Goal: Transaction & Acquisition: Purchase product/service

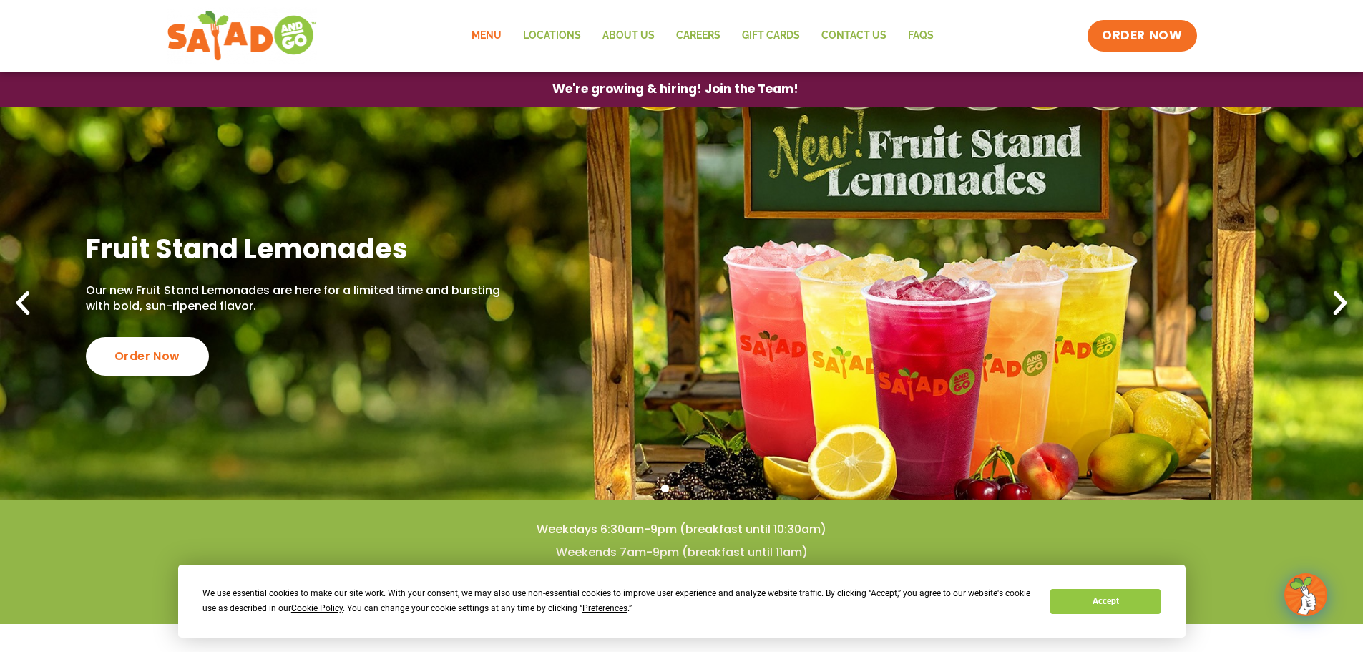
click at [483, 27] on link "Menu" at bounding box center [487, 35] width 52 height 33
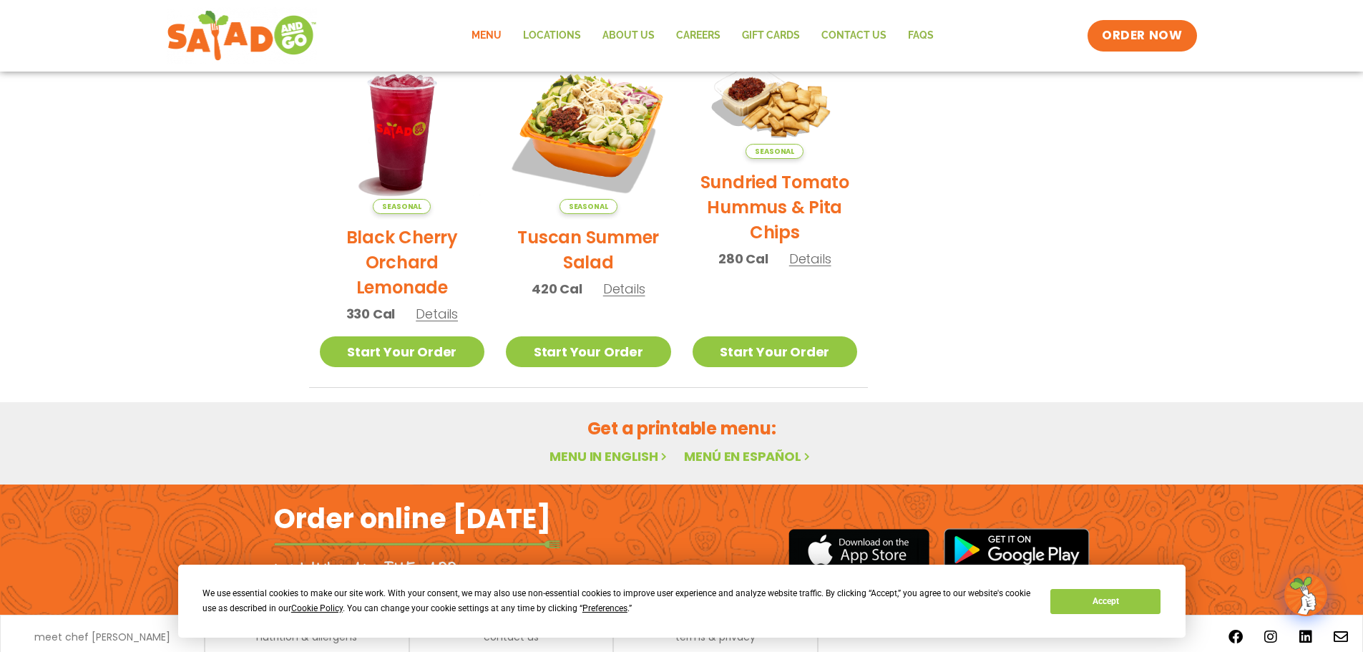
scroll to position [767, 0]
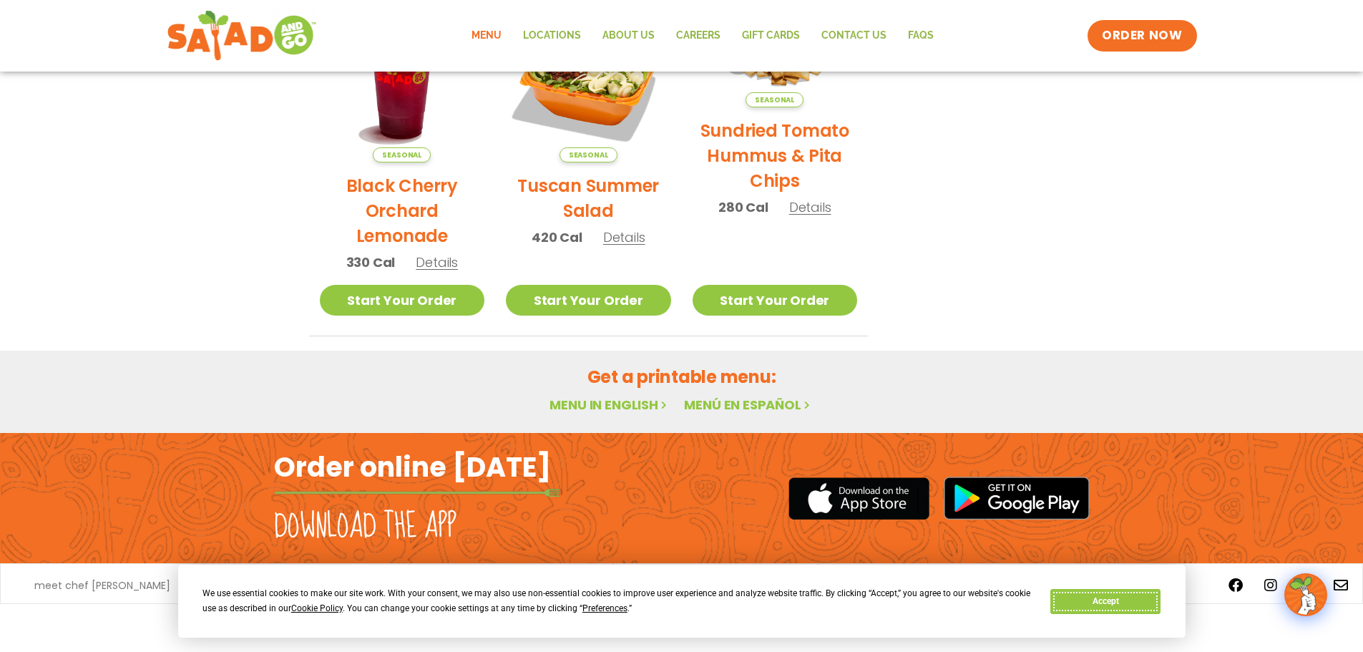
click at [1092, 599] on button "Accept" at bounding box center [1105, 601] width 110 height 25
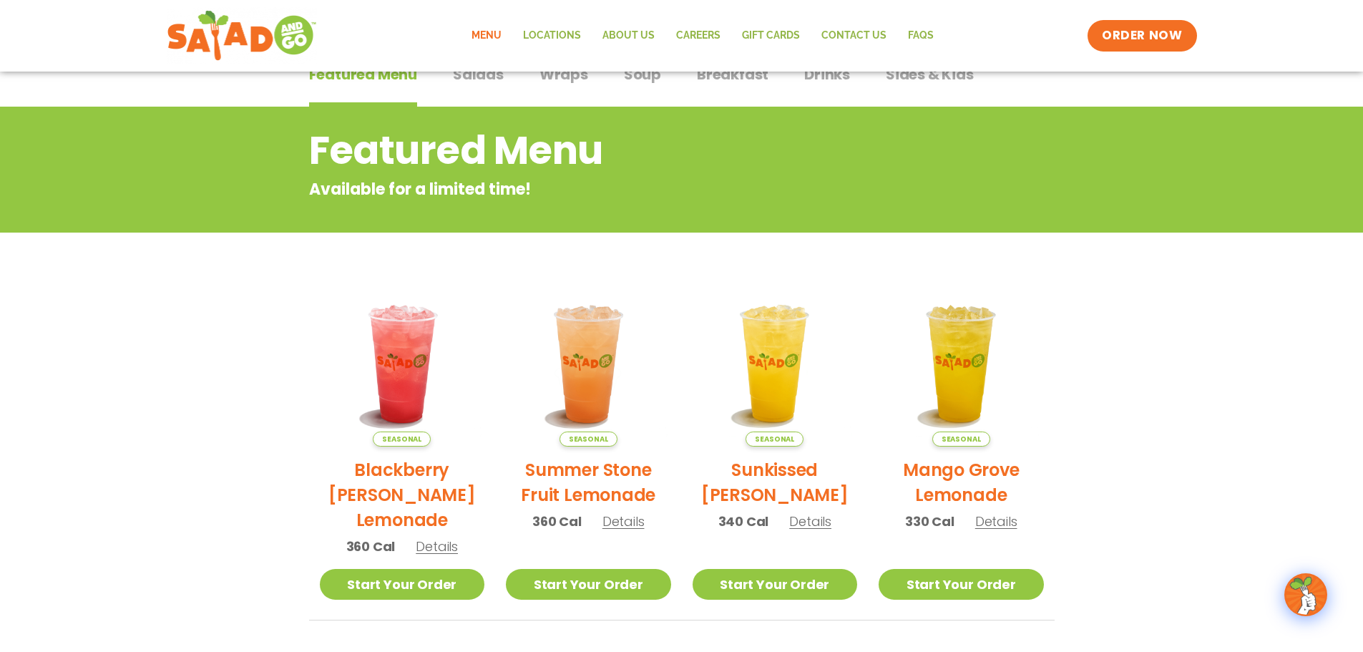
scroll to position [0, 0]
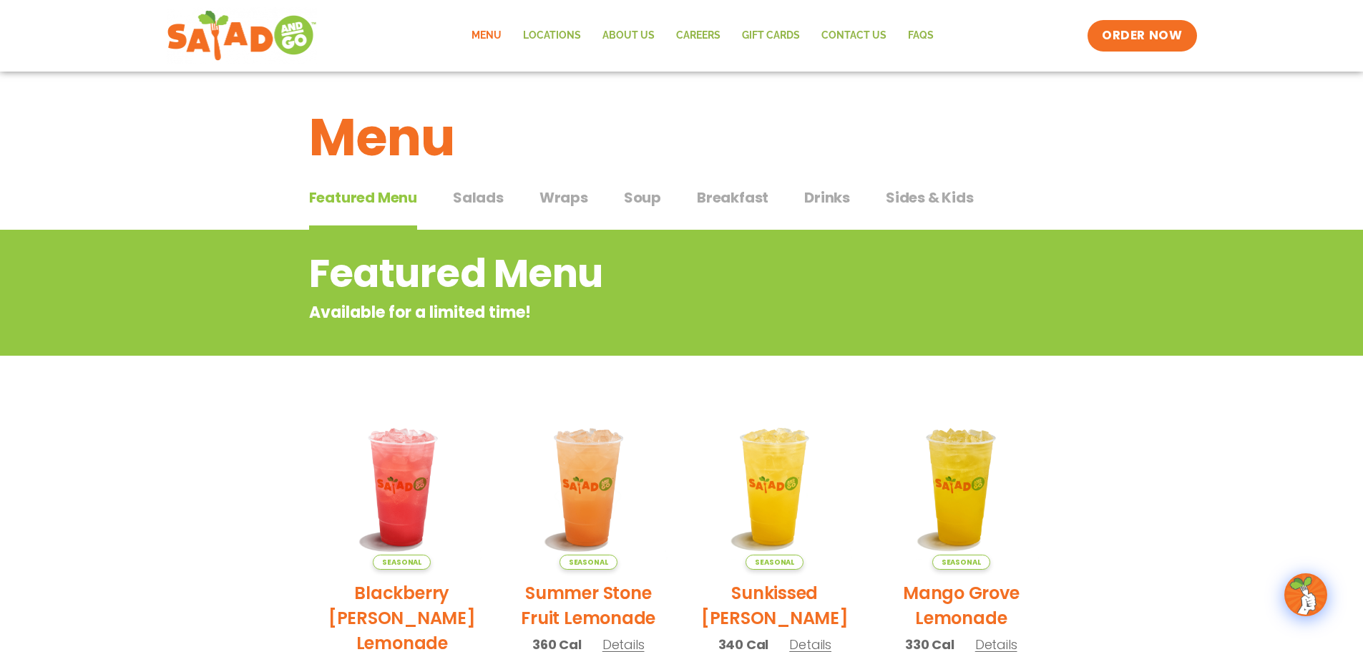
click at [475, 198] on span "Salads" at bounding box center [478, 197] width 51 height 21
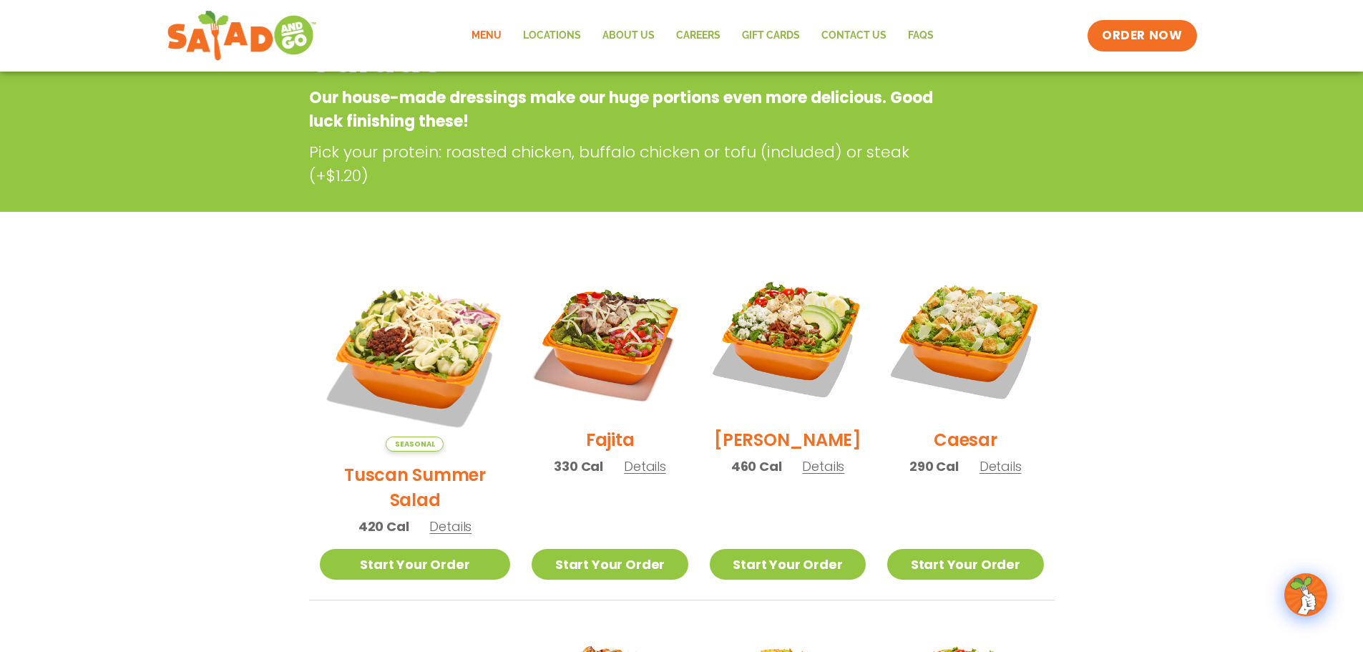
scroll to position [286, 0]
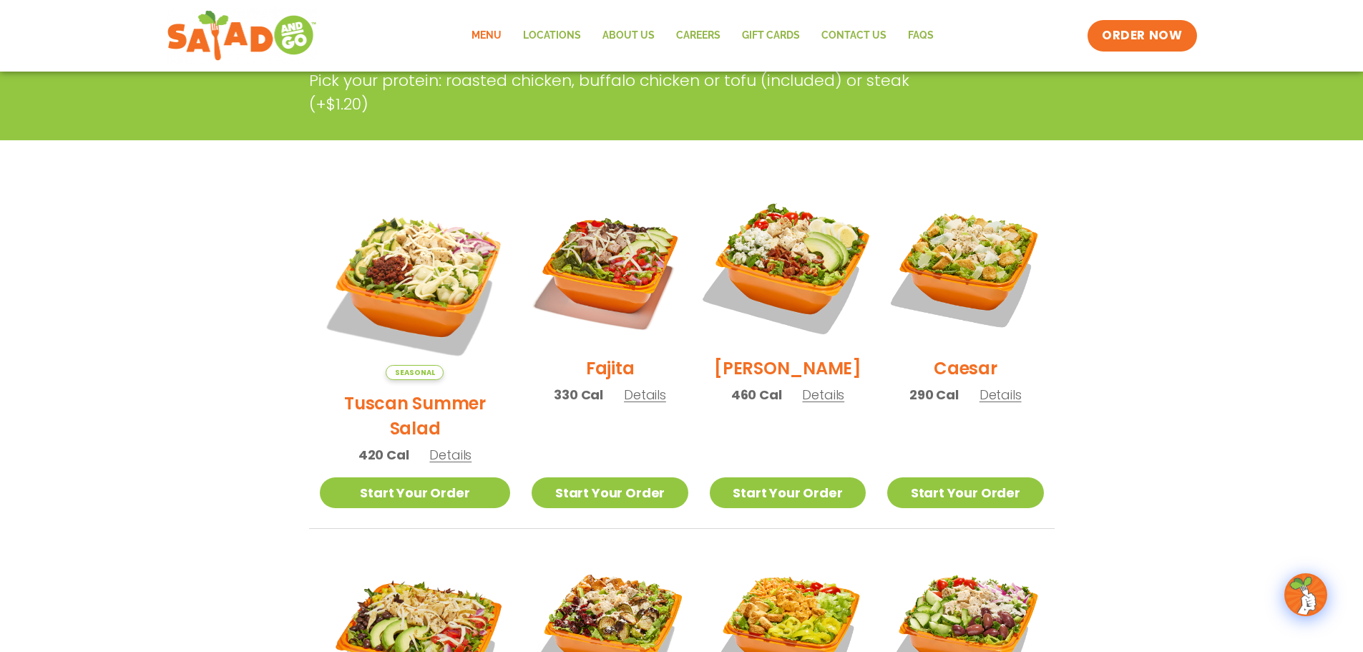
click at [795, 283] on img at bounding box center [787, 266] width 183 height 183
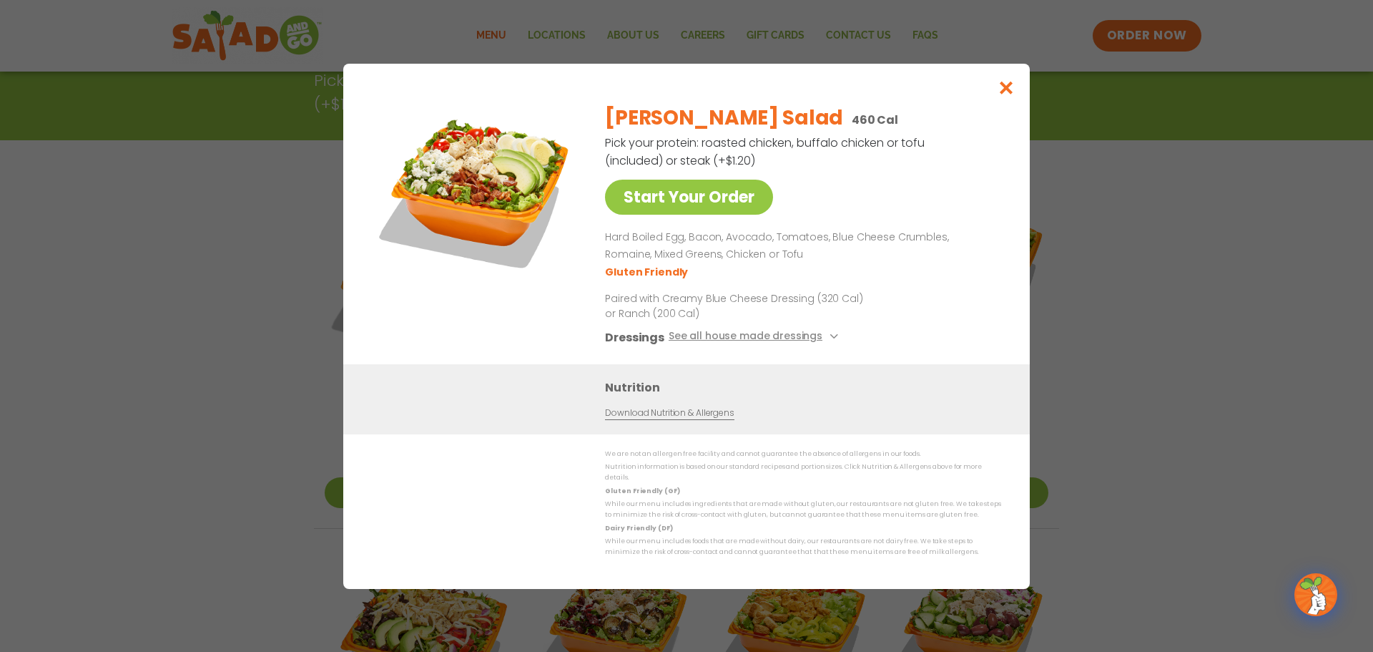
click at [1229, 351] on div "Start Your Order Cobb Salad 460 Cal Pick your protein: roasted chicken, buffalo…" at bounding box center [686, 326] width 1373 height 652
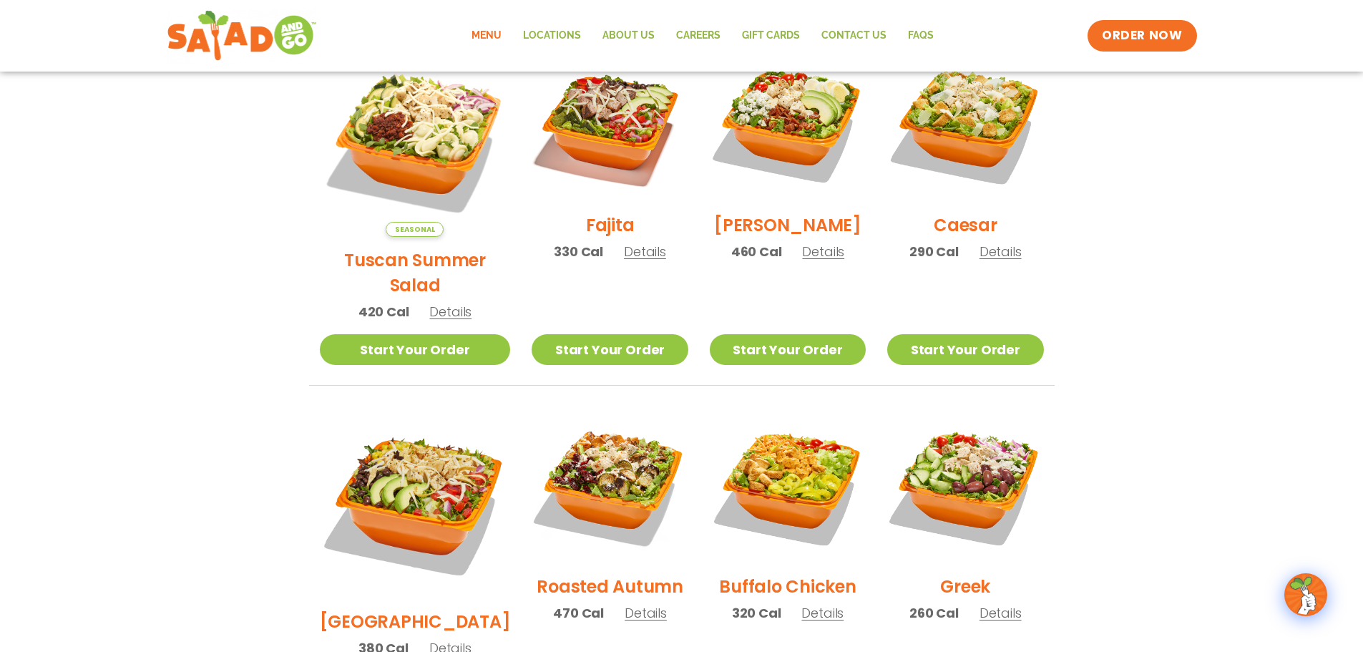
scroll to position [501, 0]
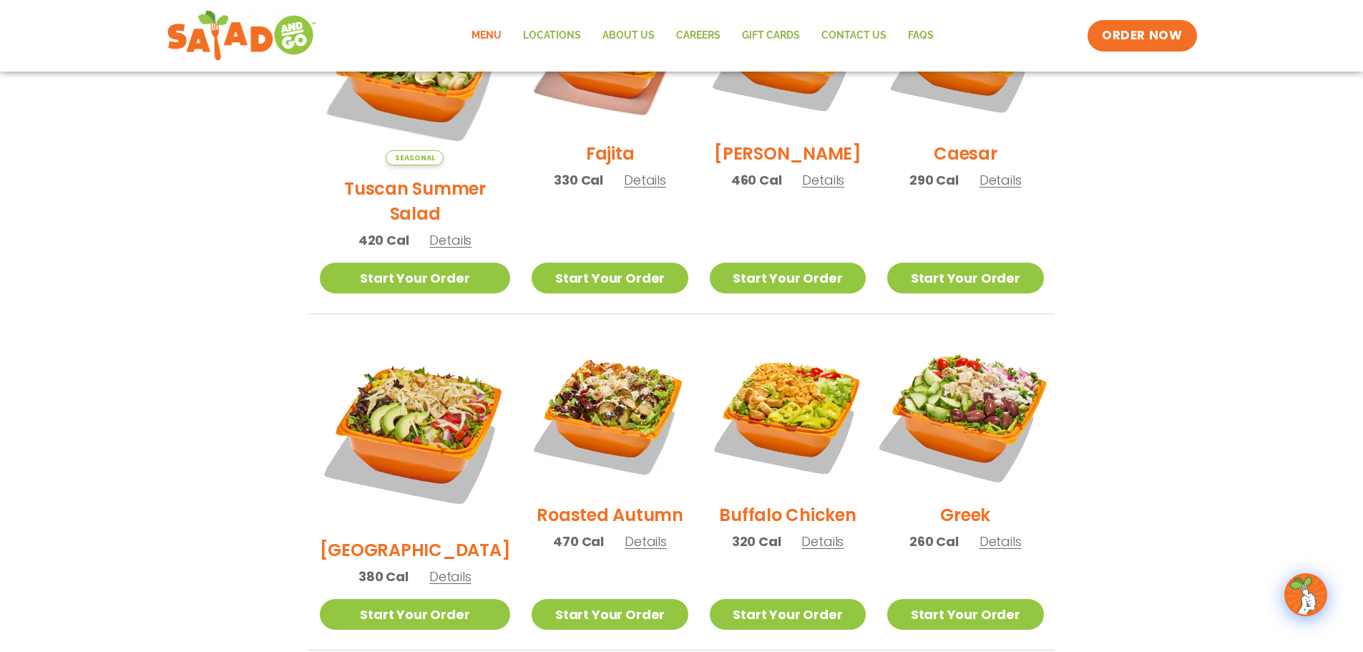
click at [996, 391] on img at bounding box center [964, 413] width 183 height 183
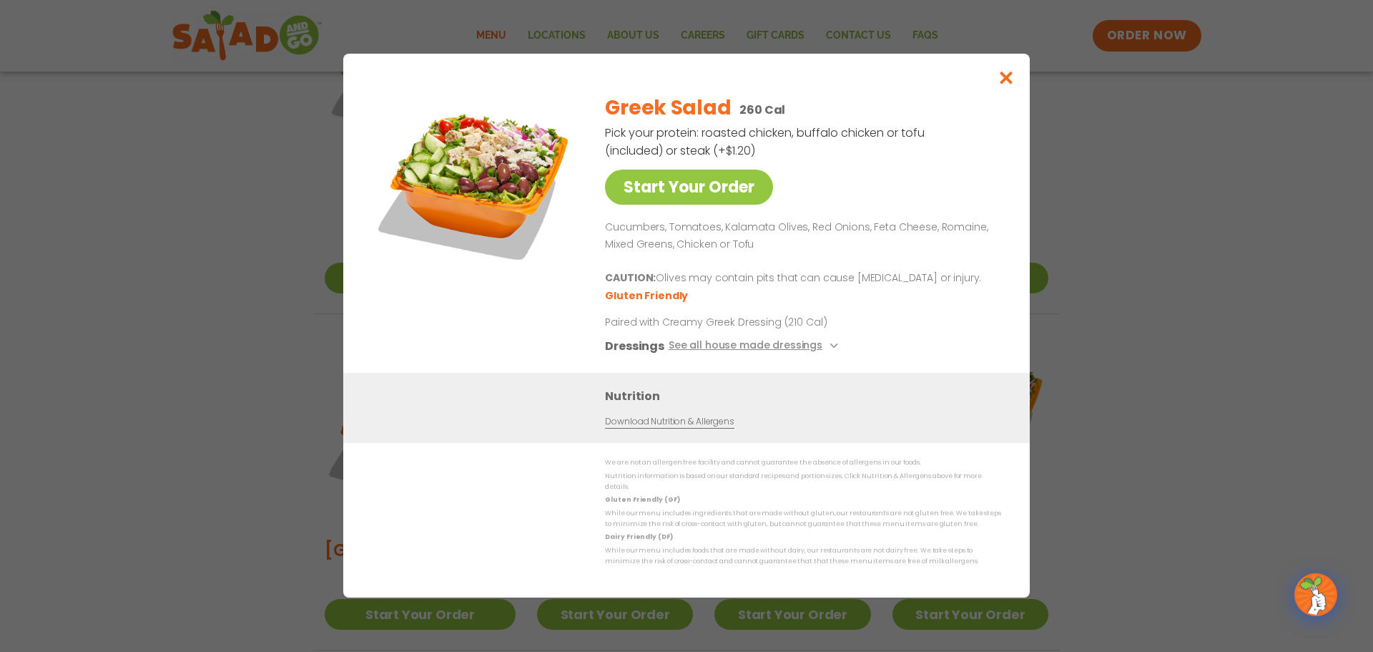
click at [1205, 431] on div "Start Your Order Greek Salad 260 Cal Pick your protein: roasted chicken, buffal…" at bounding box center [686, 326] width 1373 height 652
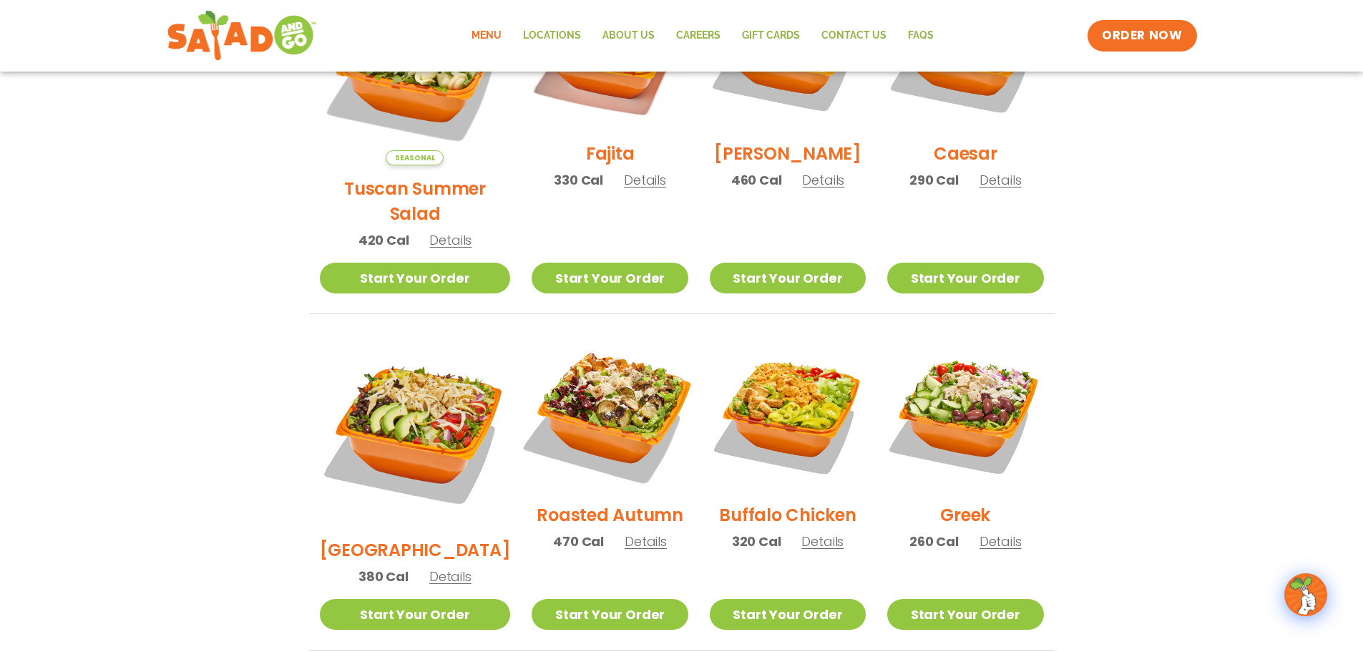
click at [583, 393] on img at bounding box center [609, 413] width 183 height 183
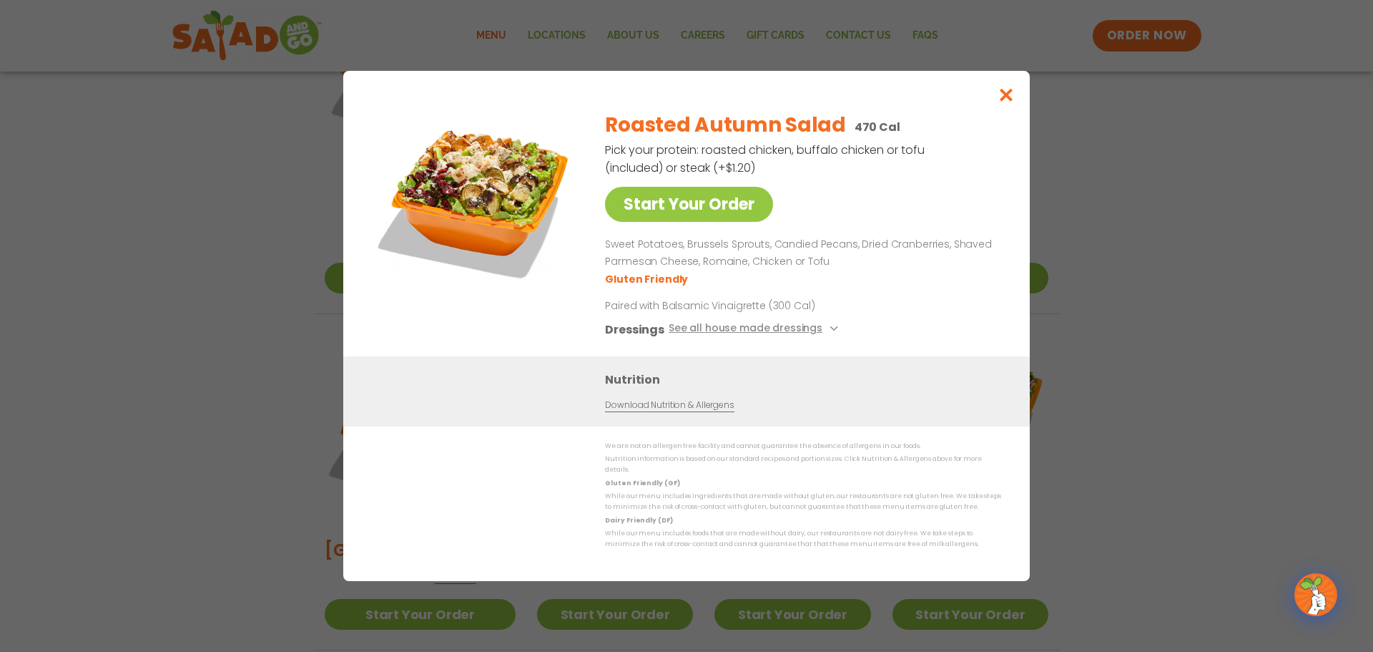
click at [1227, 404] on div "Start Your Order Roasted Autumn Salad 470 Cal Pick your protein: roasted chicke…" at bounding box center [686, 326] width 1373 height 652
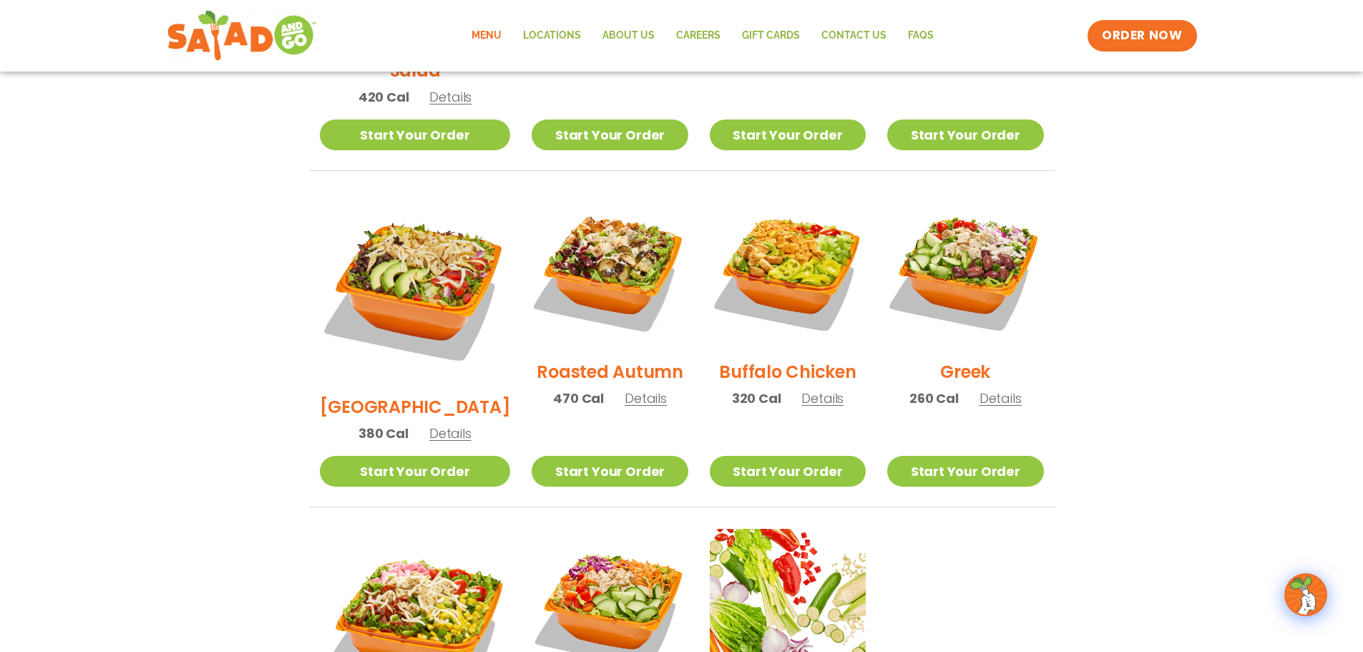
scroll to position [715, 0]
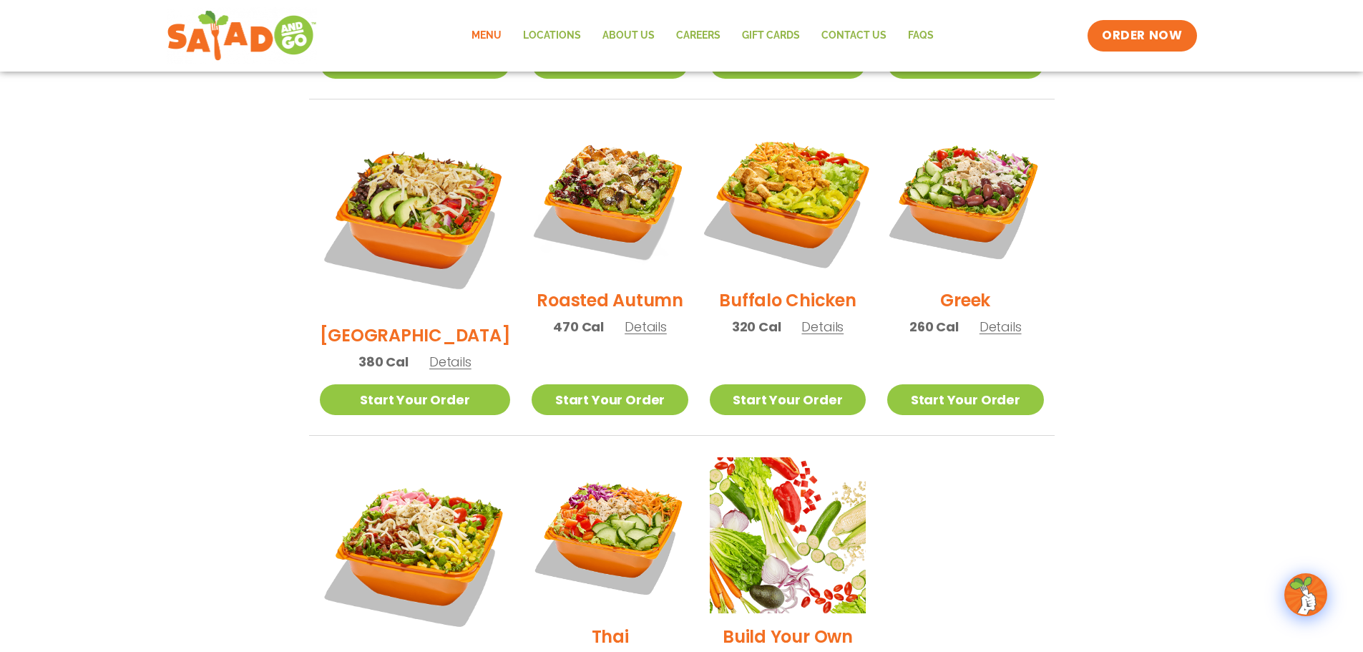
click at [800, 195] on img at bounding box center [787, 198] width 183 height 183
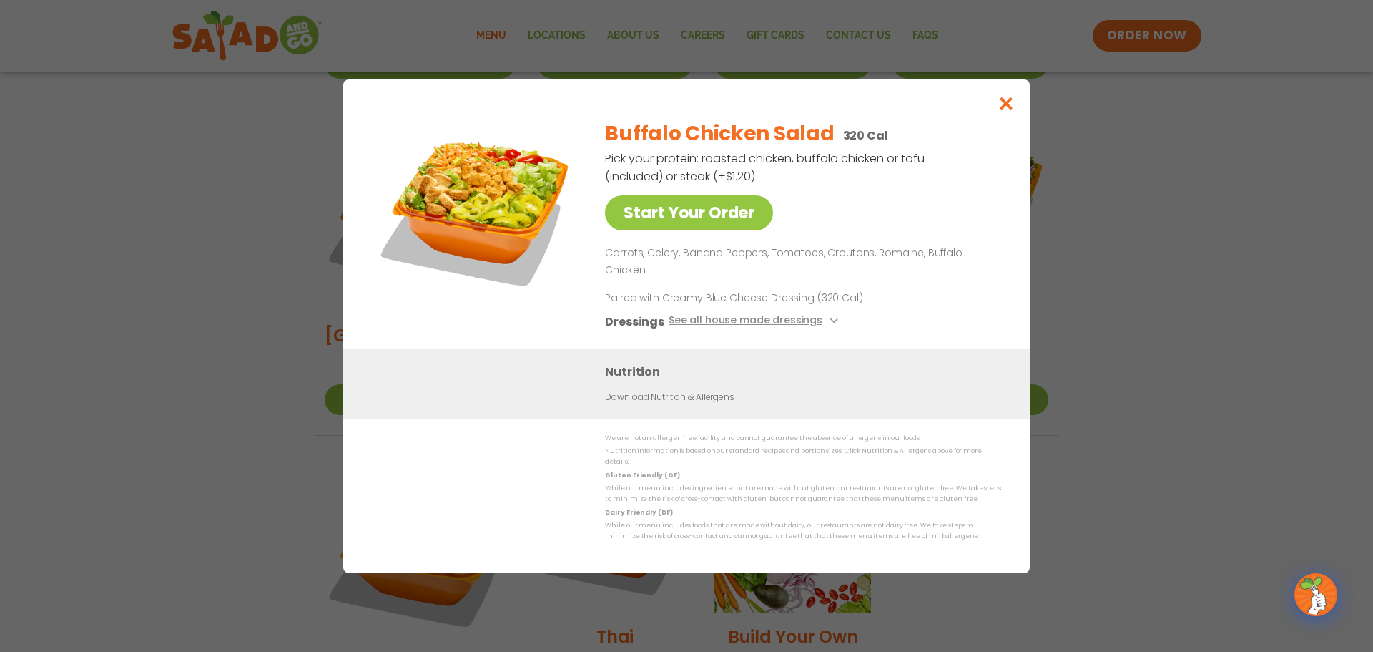
click at [1143, 348] on div "Start Your Order Buffalo Chicken Salad 320 Cal Pick your protein: roasted chick…" at bounding box center [686, 326] width 1373 height 652
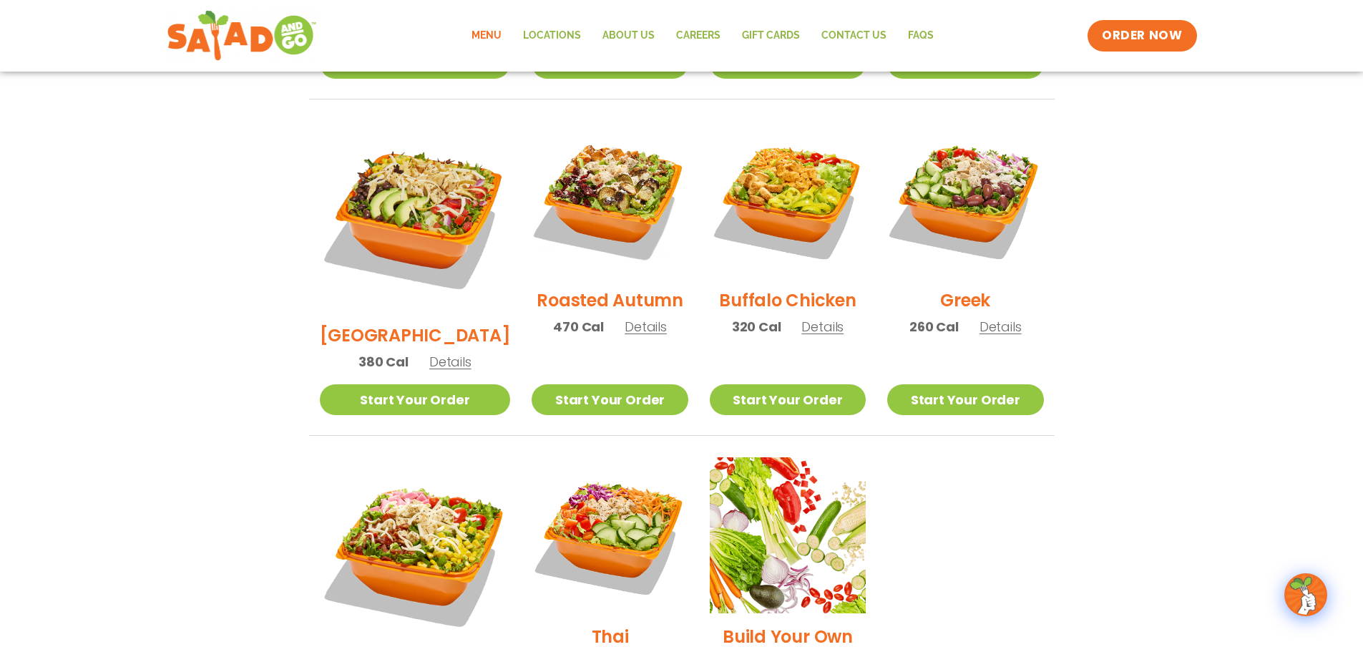
scroll to position [858, 0]
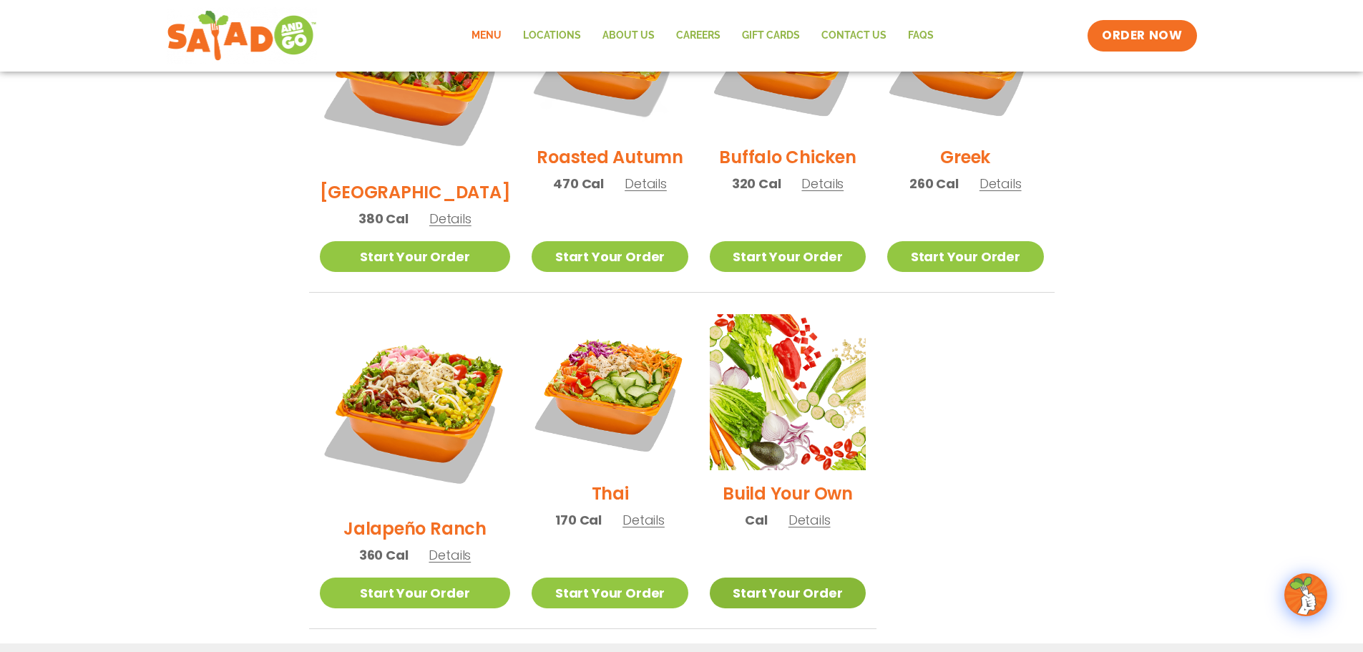
click at [760, 577] on link "Start Your Order" at bounding box center [788, 592] width 156 height 31
